Goal: Information Seeking & Learning: Check status

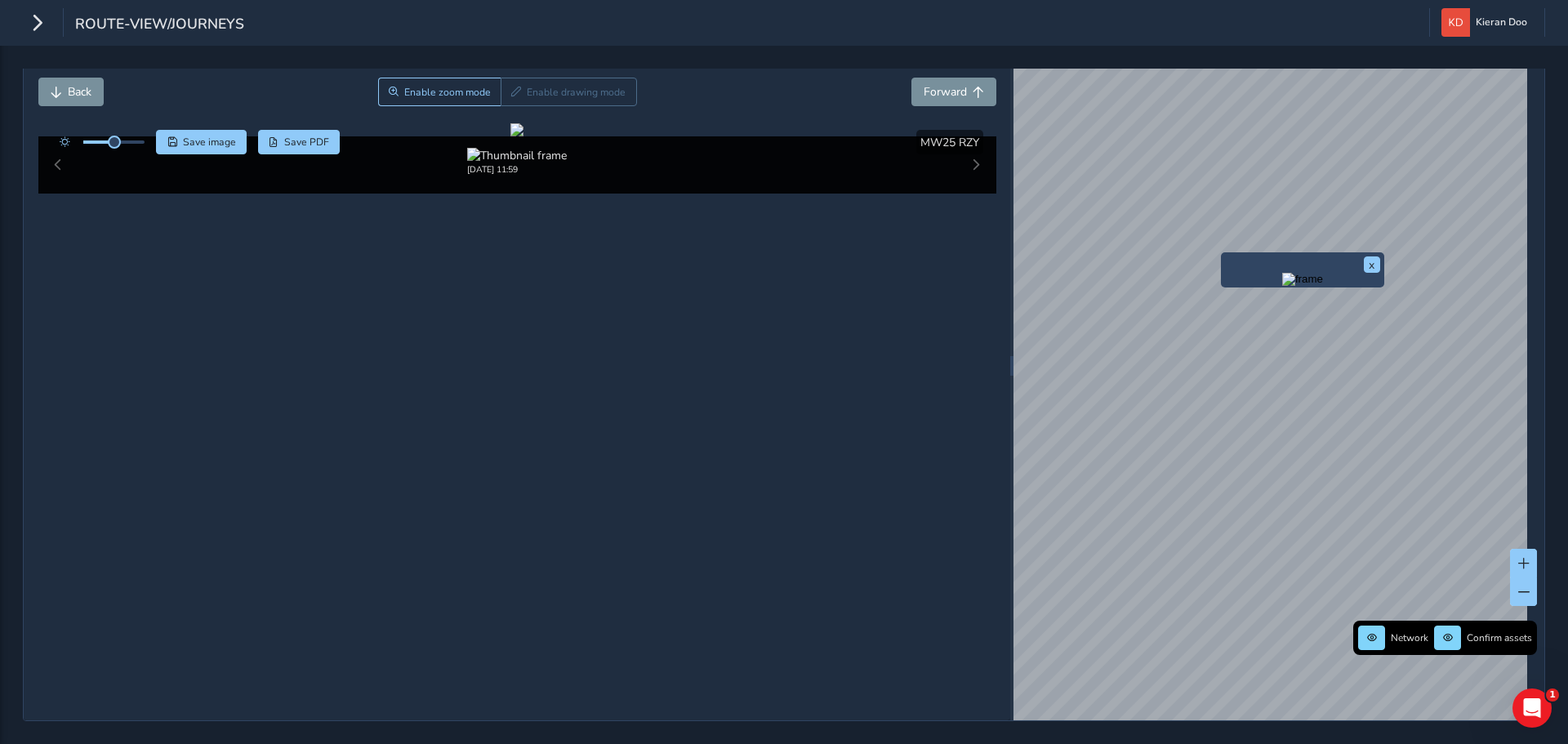
scroll to position [97, 0]
click at [1253, 306] on img "Preview frame" at bounding box center [1268, 306] width 41 height 13
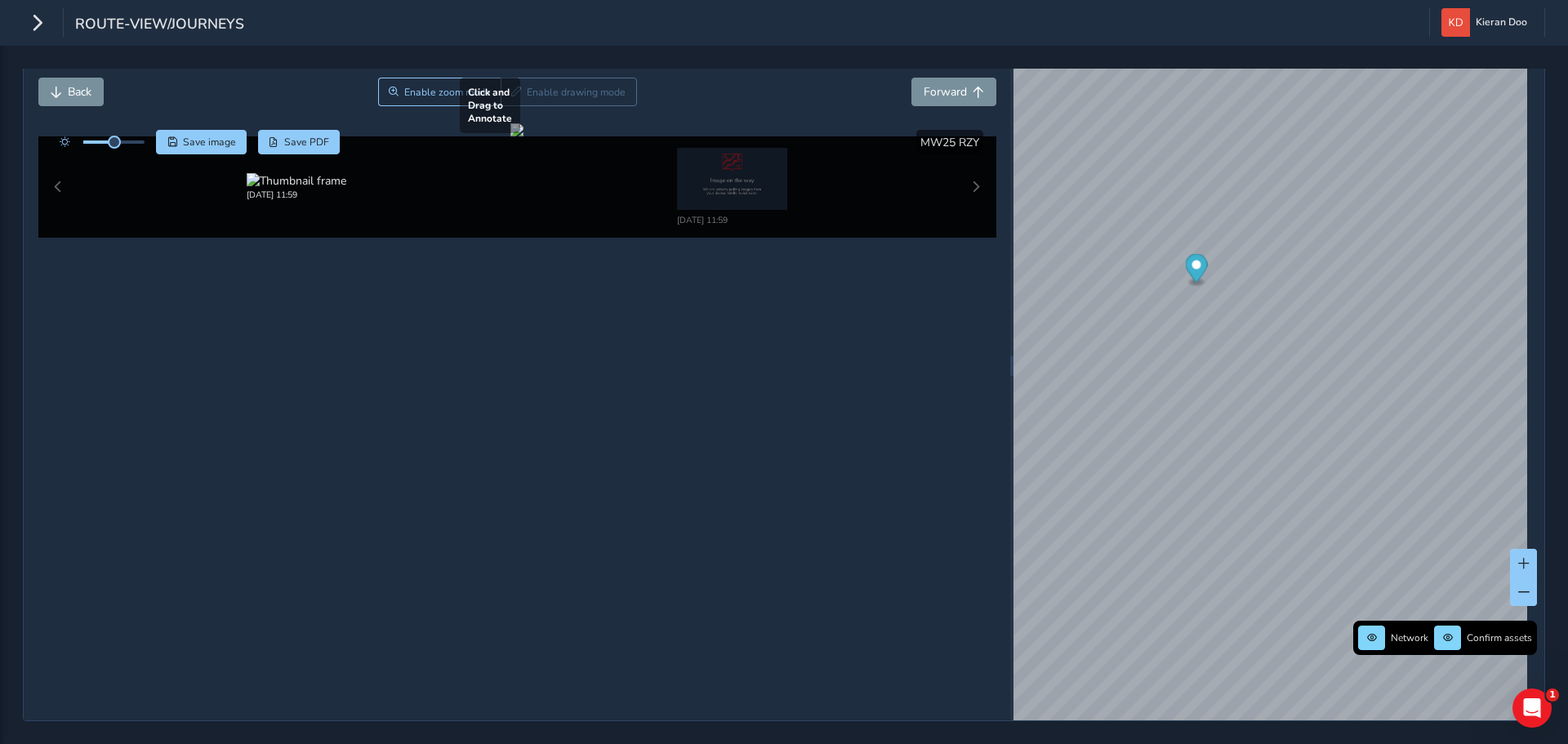
click at [523, 136] on div at bounding box center [517, 130] width 13 height 13
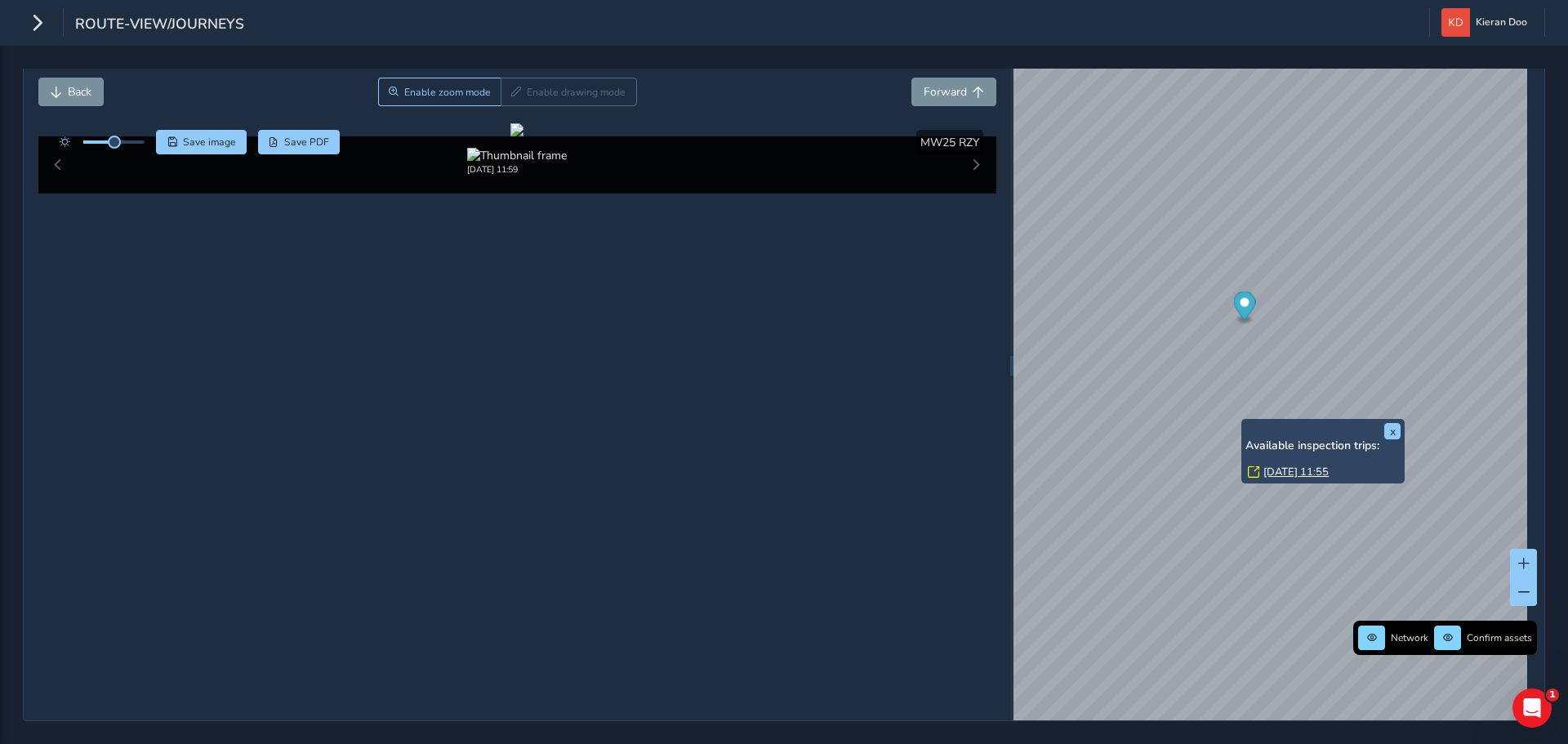
click at [1289, 464] on link "[DATE] 11:55" at bounding box center [1296, 472] width 66 height 15
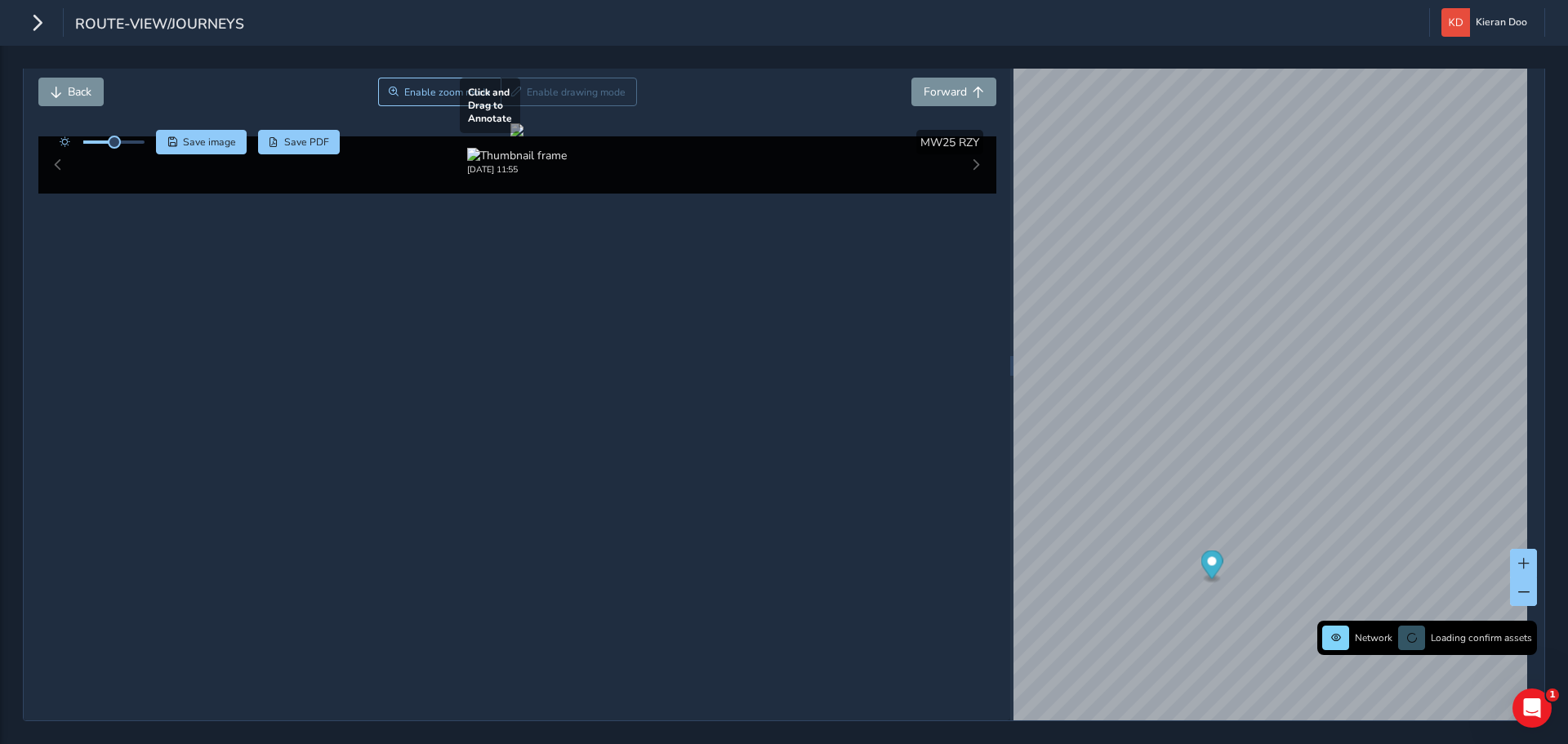
click at [523, 136] on div at bounding box center [517, 130] width 13 height 13
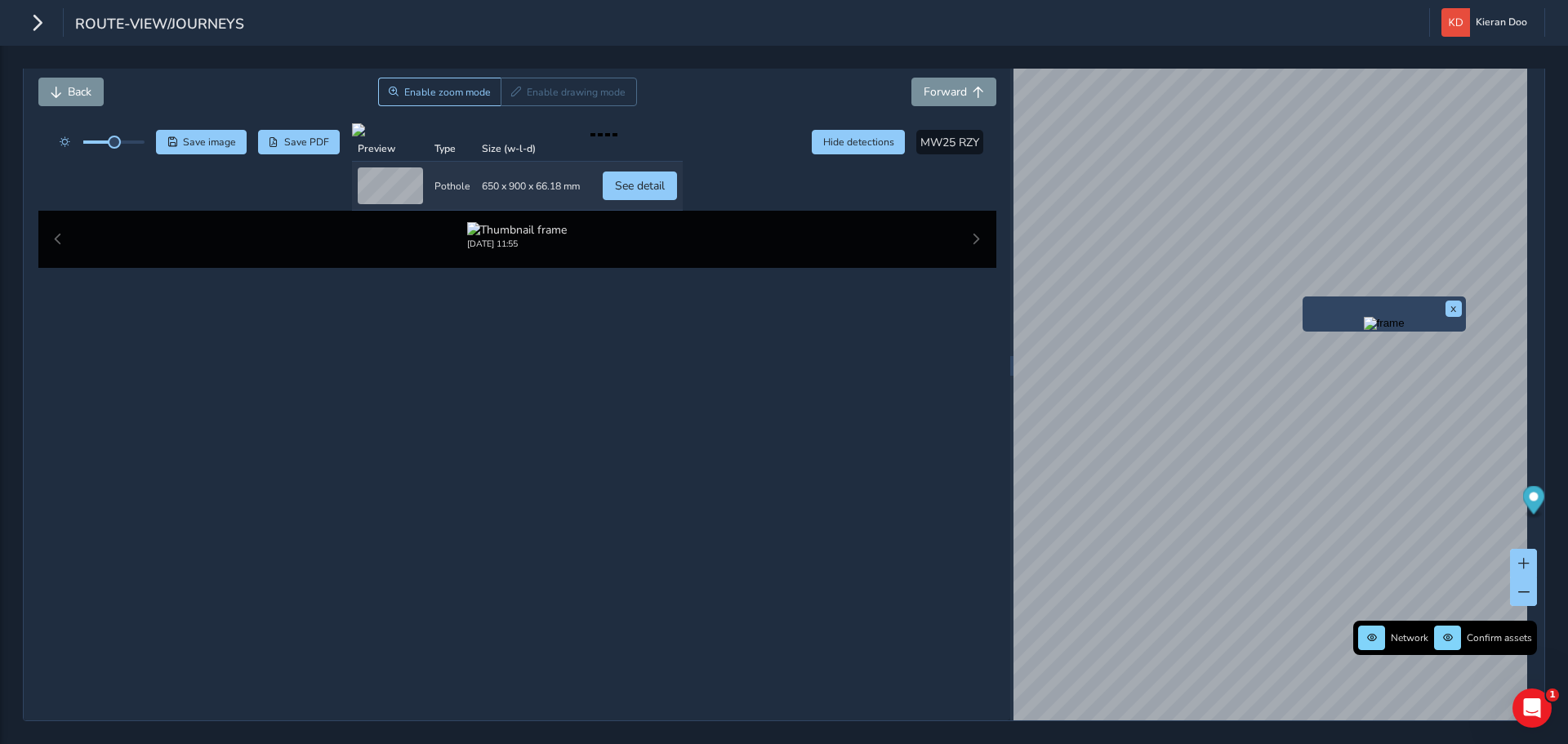
click at [1364, 317] on img "Preview frame" at bounding box center [1384, 324] width 41 height 13
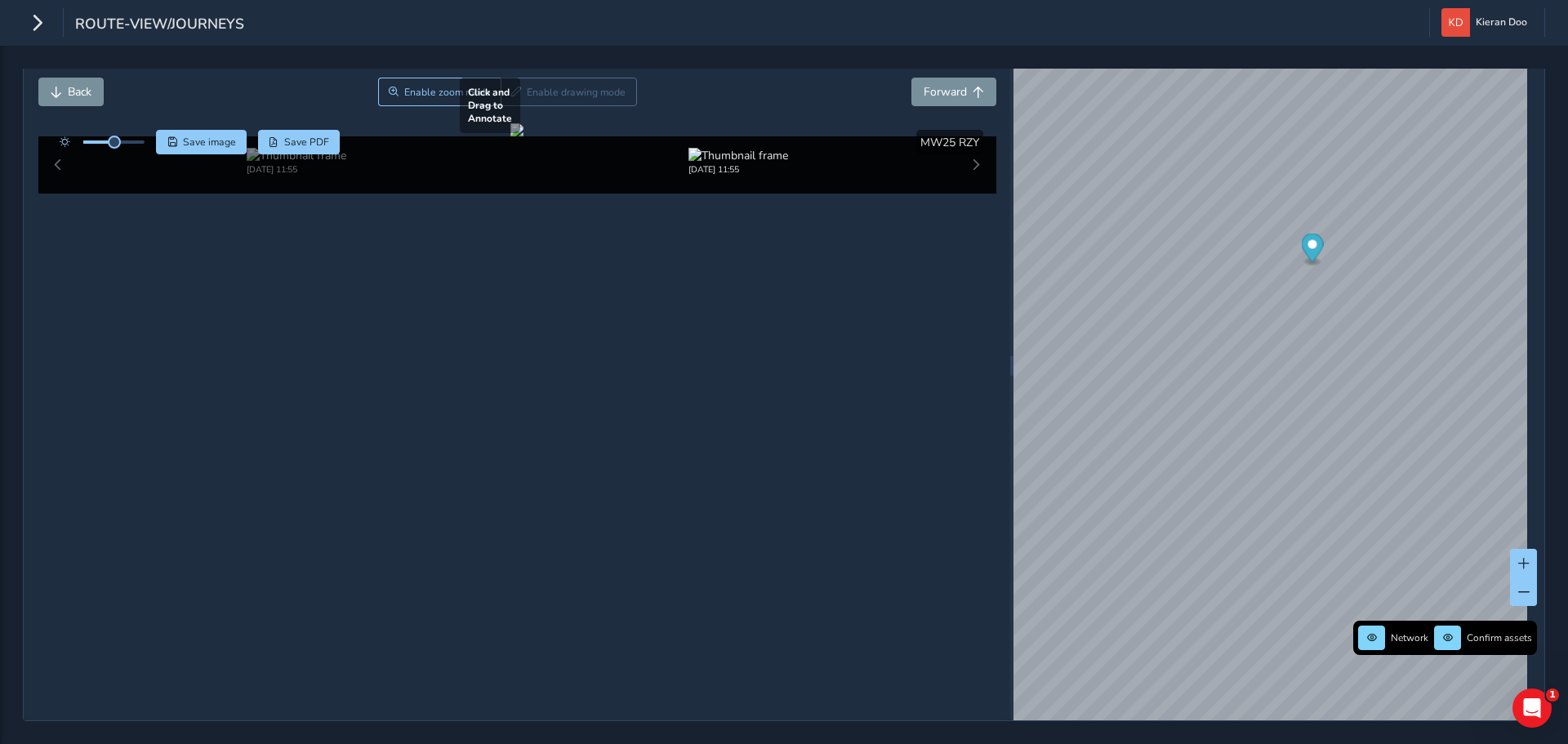
click at [523, 136] on div at bounding box center [517, 130] width 13 height 13
